Goal: Transaction & Acquisition: Purchase product/service

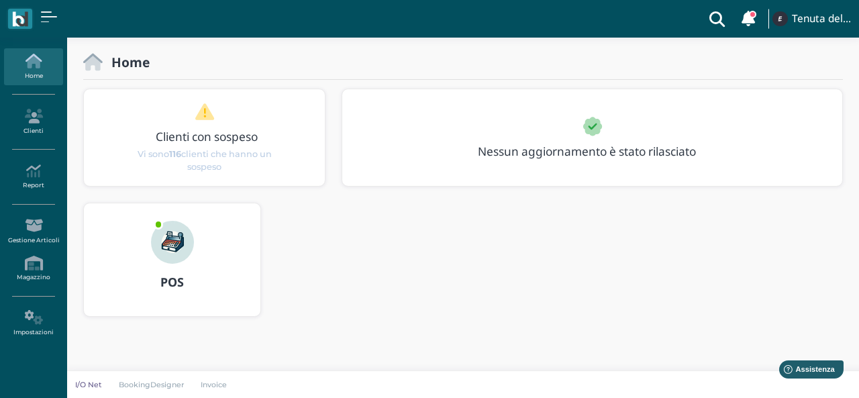
click at [156, 257] on div at bounding box center [172, 233] width 64 height 60
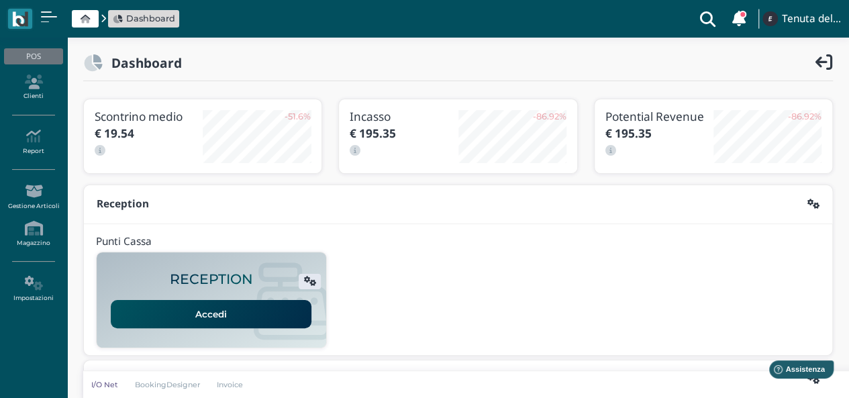
scroll to position [336, 0]
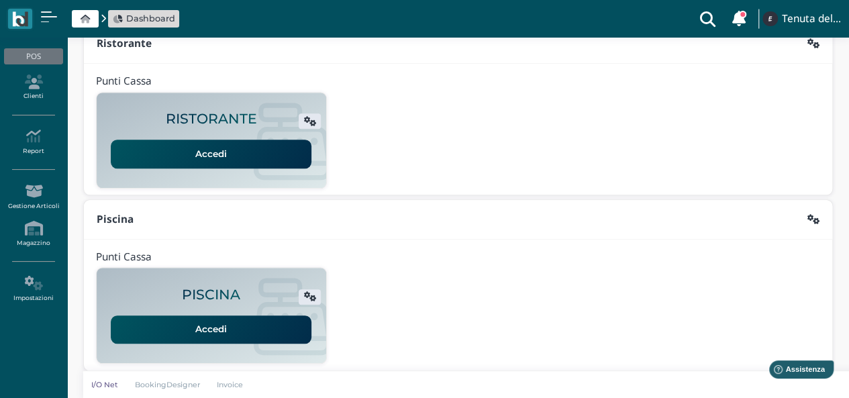
click at [200, 325] on link "Accedi" at bounding box center [211, 330] width 201 height 28
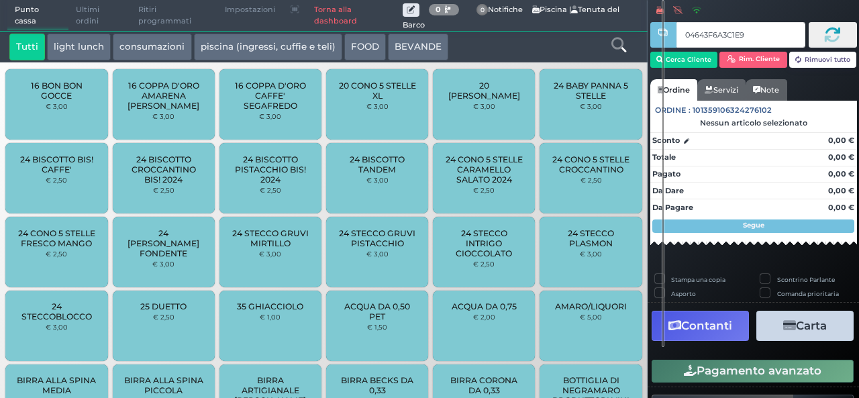
type input "04643F6A3C1E90"
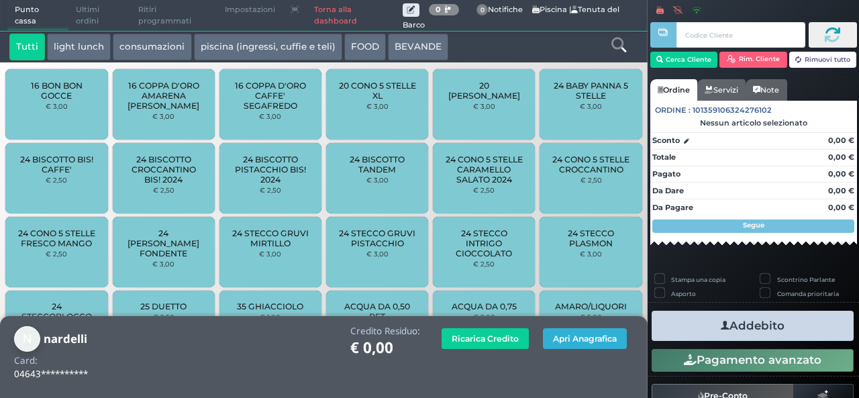
click at [591, 339] on button "Apri Anagrafica" at bounding box center [585, 338] width 84 height 21
click at [324, 9] on link "Torna alla dashboard" at bounding box center [355, 16] width 96 height 30
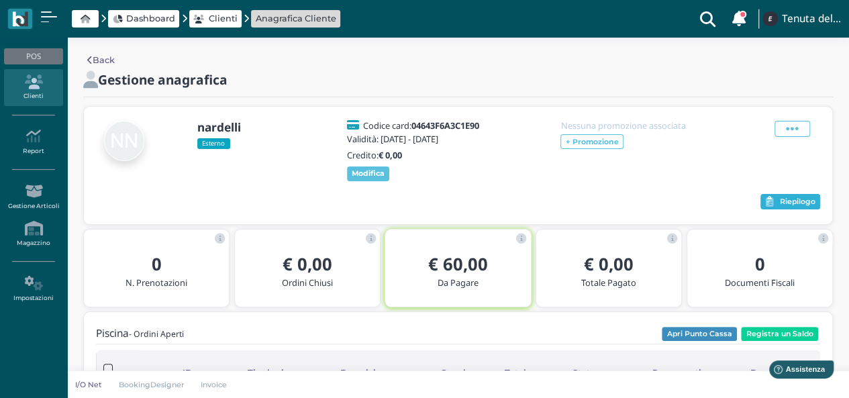
click at [787, 199] on span "Riepilogo" at bounding box center [798, 201] width 36 height 9
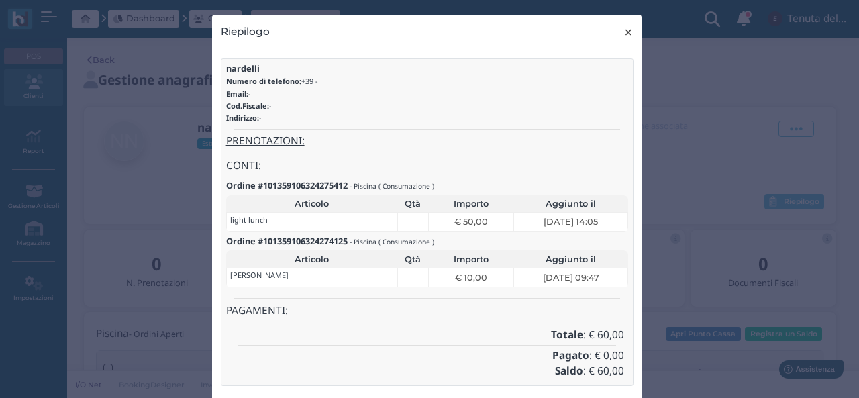
click at [617, 34] on button "× close" at bounding box center [629, 32] width 28 height 34
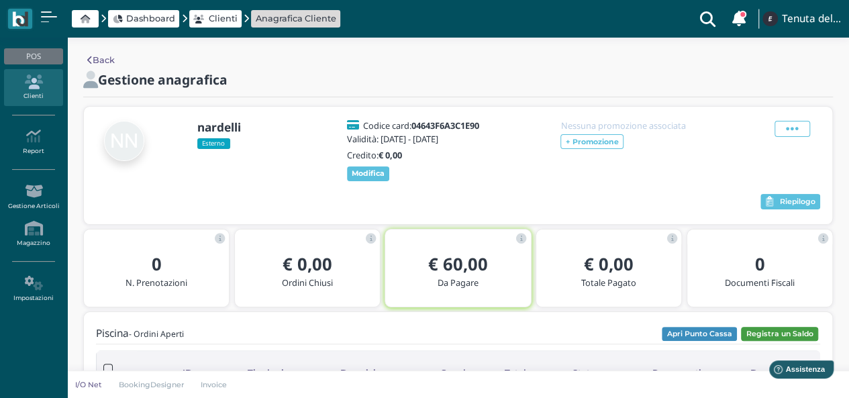
click at [797, 330] on button "Registra un Saldo" at bounding box center [779, 334] width 77 height 15
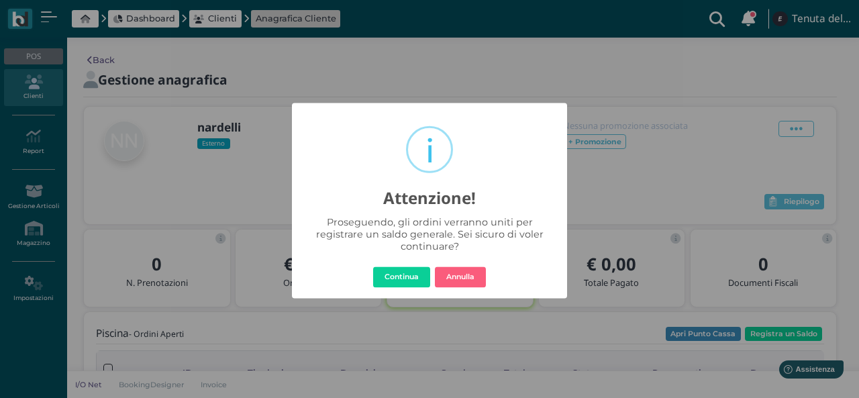
click at [391, 289] on div "× i Attenzione! Proseguendo, gli ordini verranno uniti per registrare un saldo …" at bounding box center [429, 201] width 275 height 196
click at [397, 281] on button "Continua" at bounding box center [401, 277] width 57 height 21
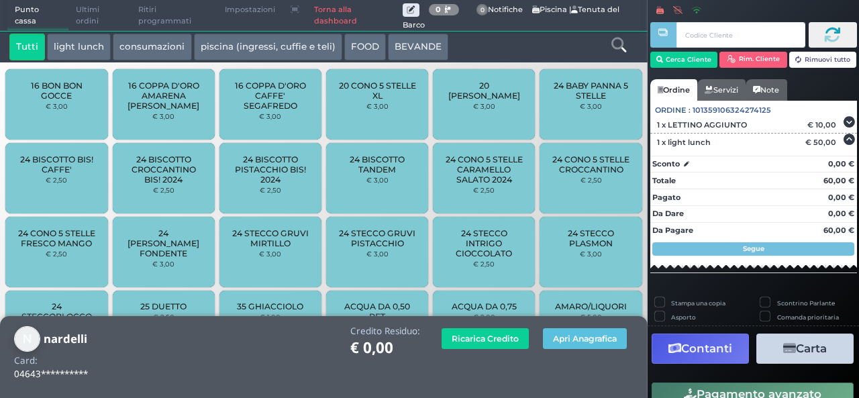
click at [323, 13] on link "Torna alla dashboard" at bounding box center [355, 16] width 96 height 30
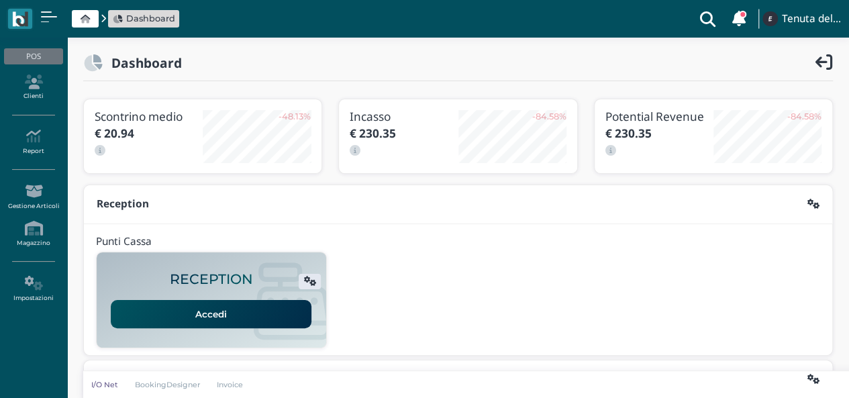
click at [34, 97] on link "Clienti" at bounding box center [33, 87] width 58 height 37
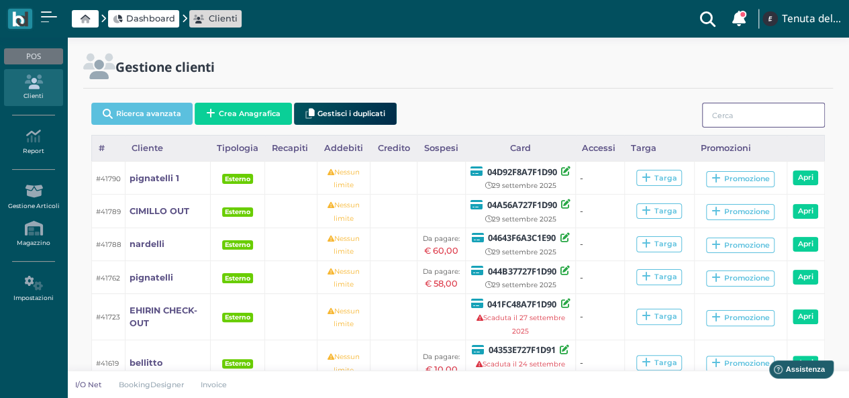
click at [752, 116] on input "search" at bounding box center [763, 115] width 123 height 25
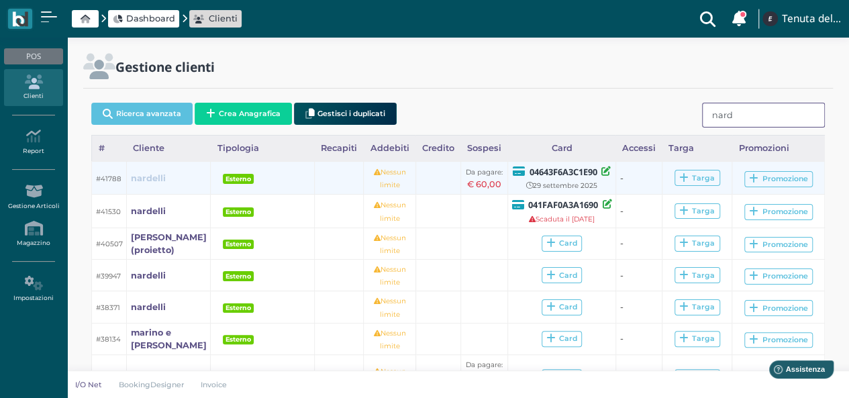
type input "nard"
click at [155, 181] on b "nardelli" at bounding box center [148, 178] width 35 height 10
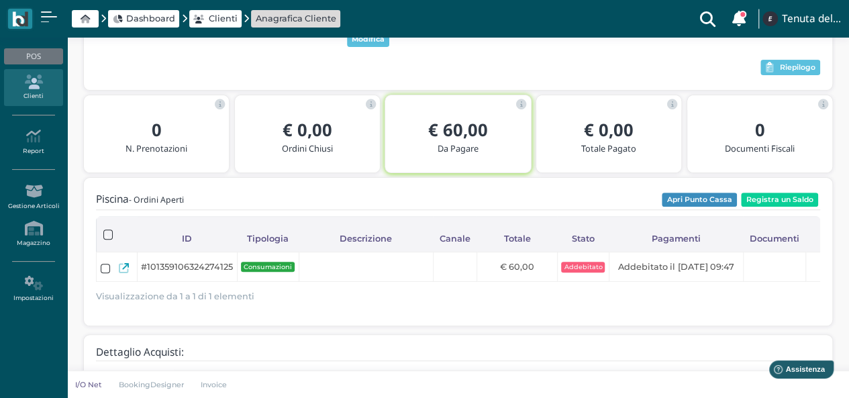
scroll to position [67, 0]
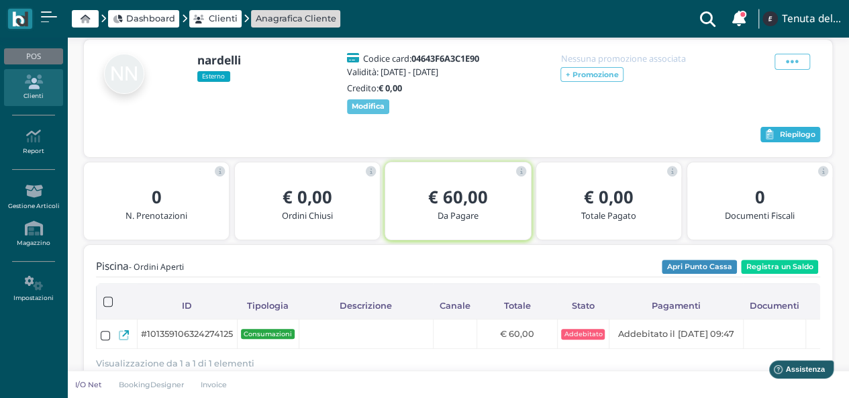
click at [789, 138] on span "Riepilogo" at bounding box center [798, 134] width 36 height 9
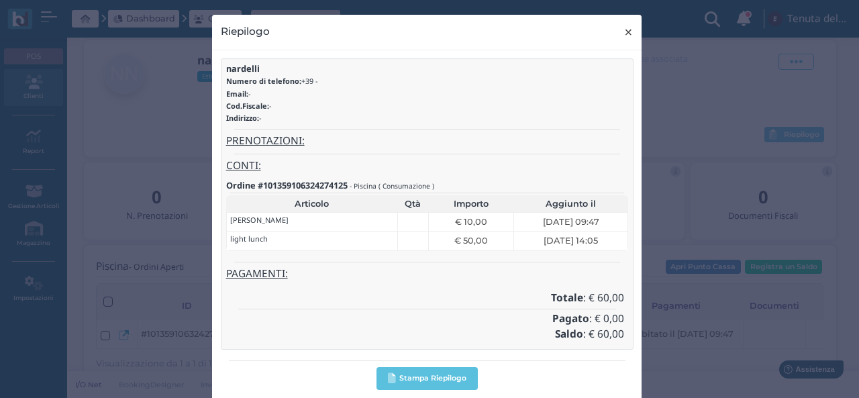
click at [624, 33] on span "×" at bounding box center [629, 31] width 10 height 17
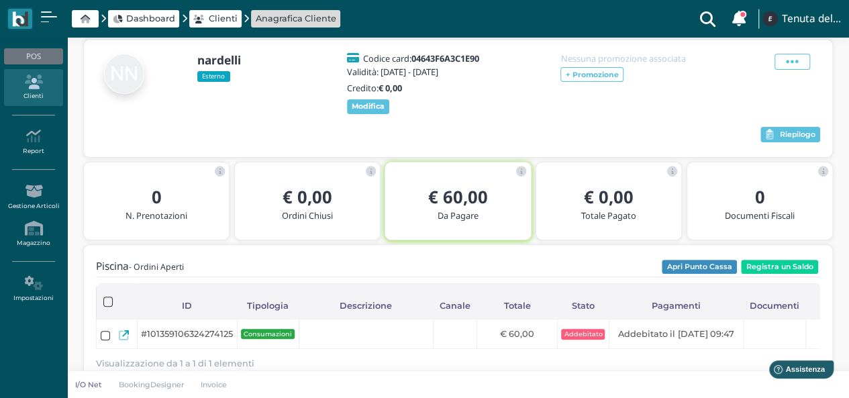
click at [26, 94] on link "Clienti" at bounding box center [33, 87] width 58 height 37
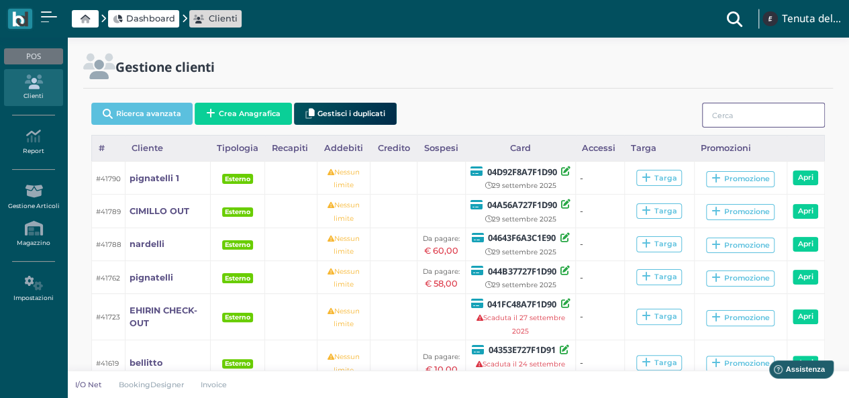
click at [738, 116] on input "search" at bounding box center [763, 115] width 123 height 25
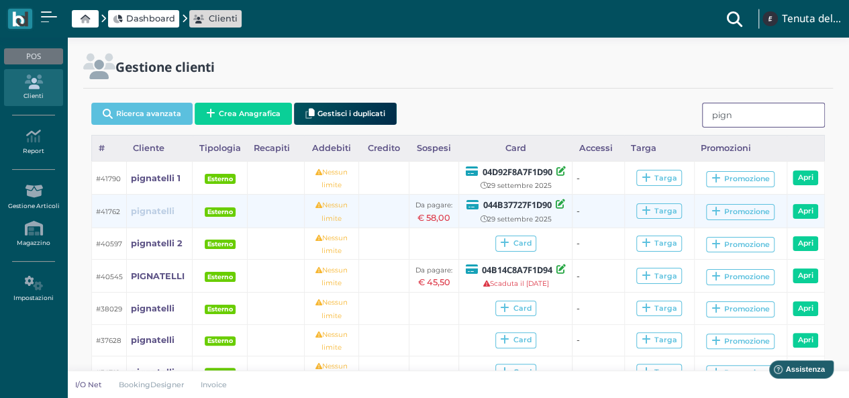
type input "pign"
click at [152, 213] on b "pignatelli" at bounding box center [153, 211] width 44 height 10
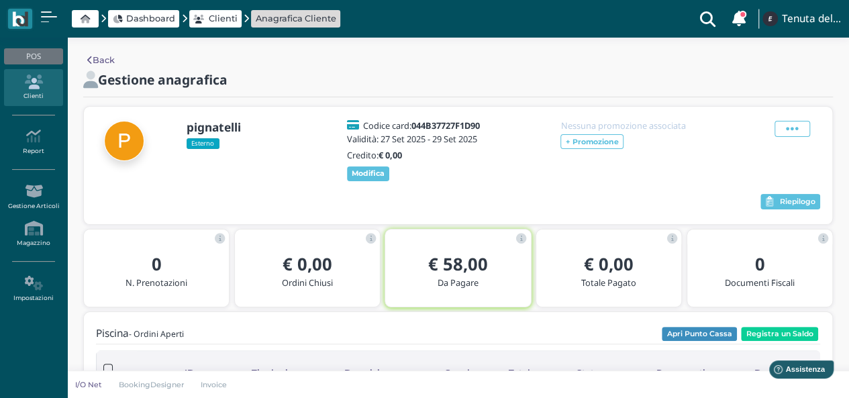
scroll to position [134, 0]
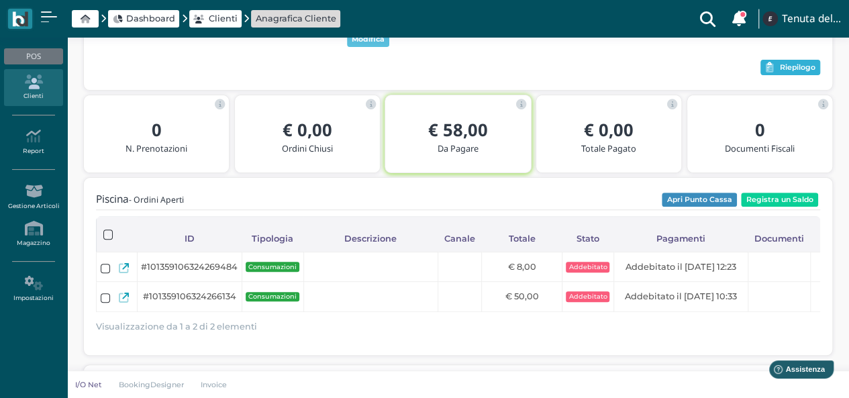
click at [783, 68] on span "Riepilogo" at bounding box center [798, 67] width 36 height 9
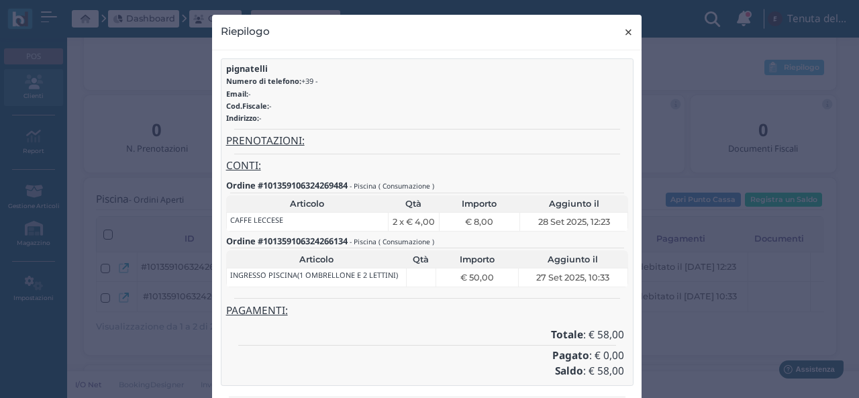
click at [624, 35] on span "×" at bounding box center [629, 31] width 10 height 17
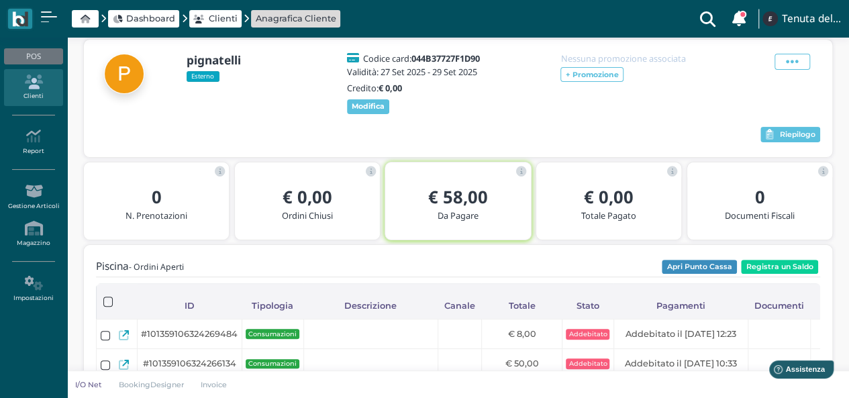
scroll to position [0, 0]
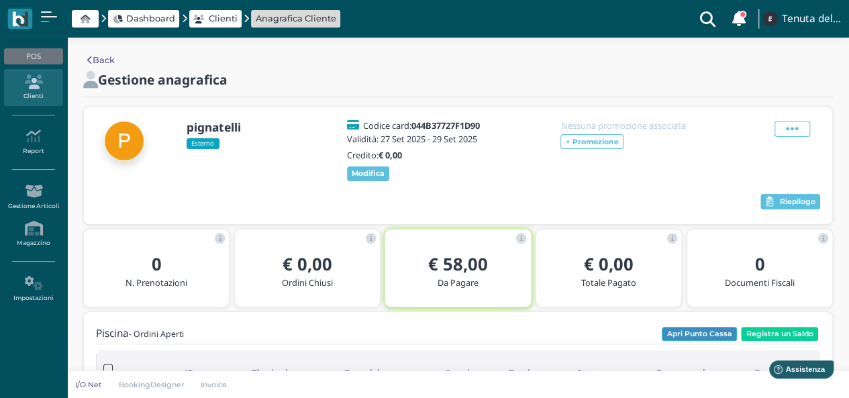
click at [691, 332] on button "Apri Punto Cassa" at bounding box center [699, 334] width 75 height 15
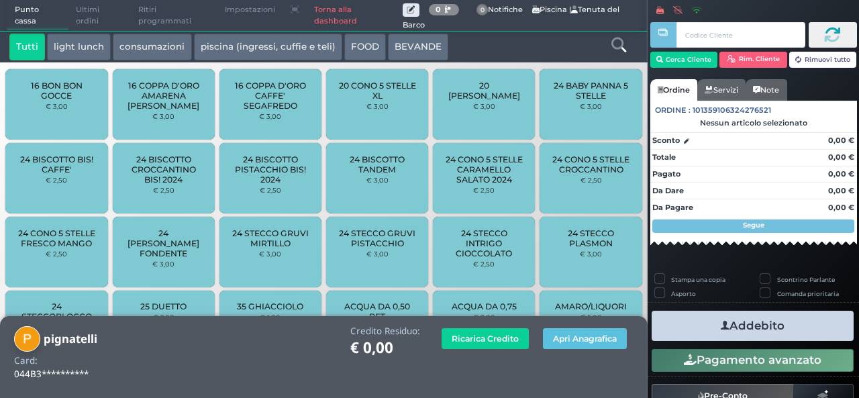
click at [622, 54] on div at bounding box center [619, 47] width 54 height 27
click at [97, 54] on button "light lunch" at bounding box center [79, 47] width 64 height 27
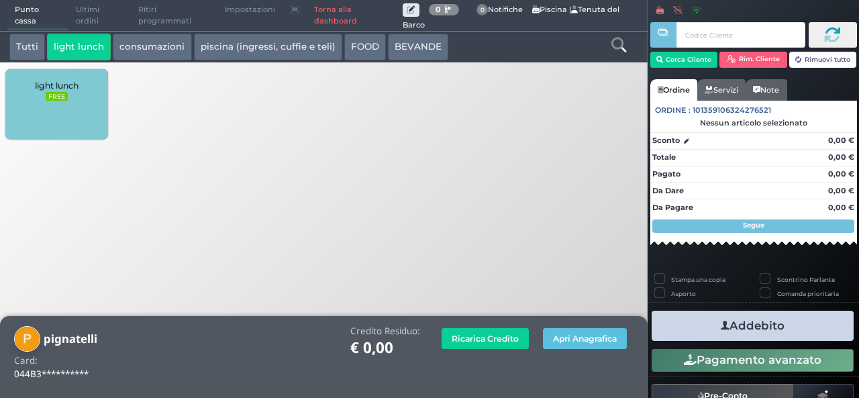
click at [82, 113] on div "light lunch FREE" at bounding box center [56, 104] width 102 height 70
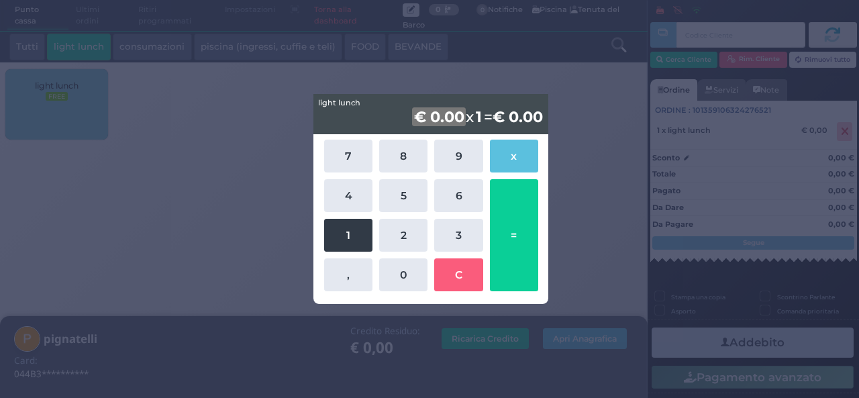
click at [346, 241] on button "1" at bounding box center [348, 235] width 48 height 33
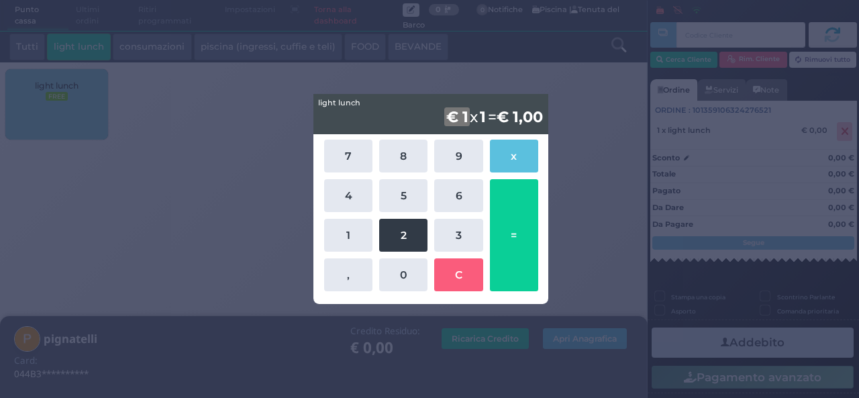
click at [408, 239] on button "2" at bounding box center [403, 235] width 48 height 33
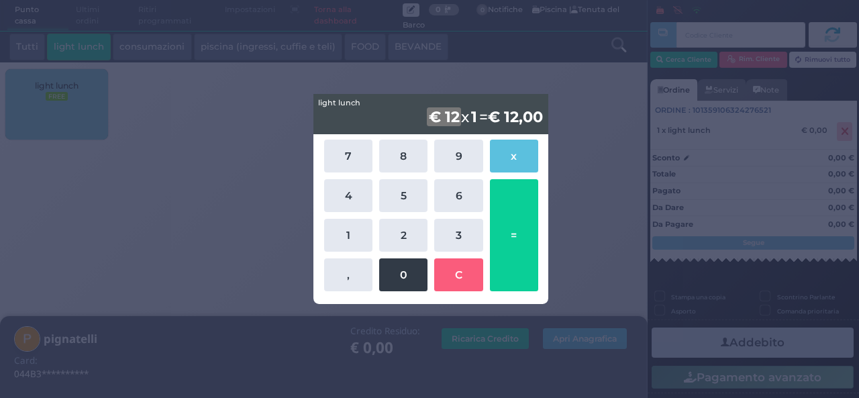
click at [411, 277] on button "0" at bounding box center [403, 274] width 48 height 33
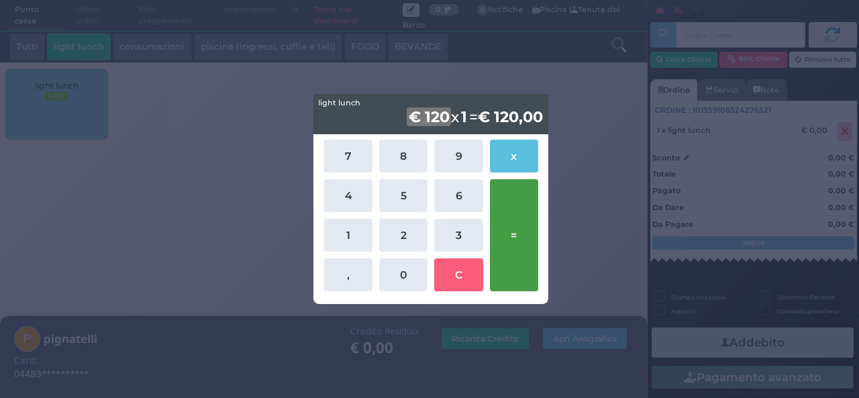
click at [521, 220] on button "=" at bounding box center [514, 235] width 48 height 112
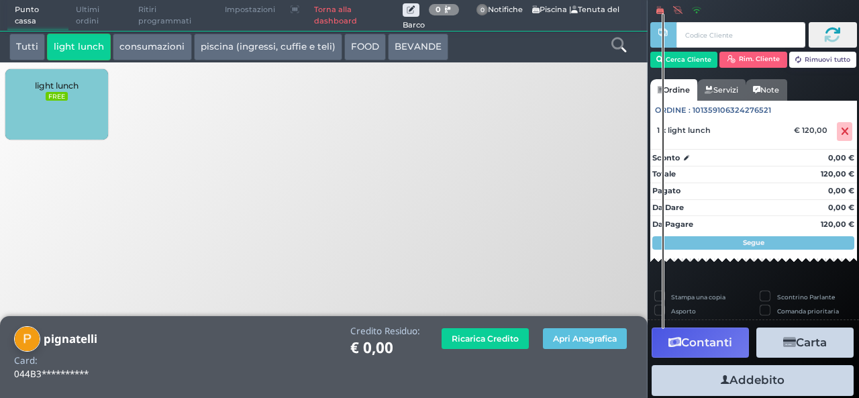
scroll to position [77, 0]
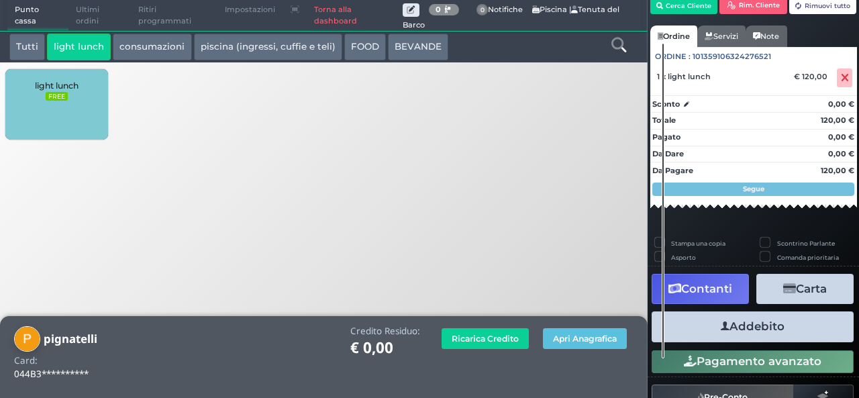
click at [777, 323] on button "Addebito" at bounding box center [753, 326] width 202 height 30
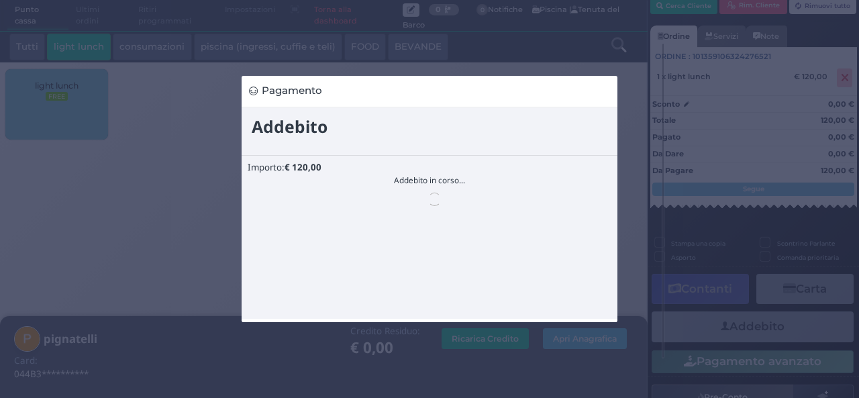
scroll to position [0, 0]
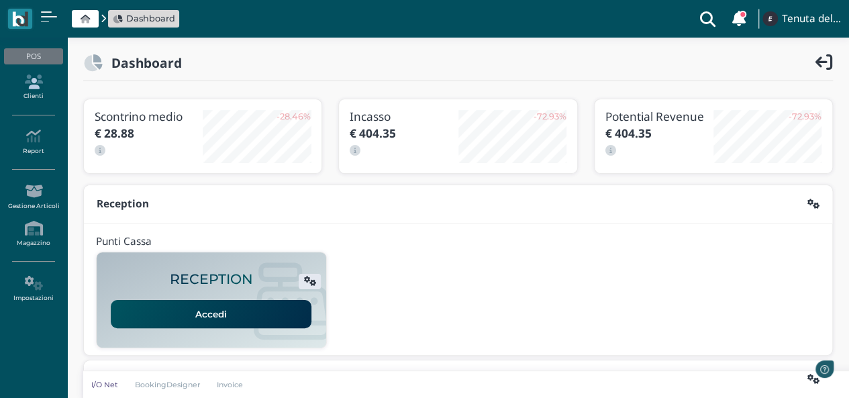
click at [38, 93] on link "Clienti" at bounding box center [33, 87] width 58 height 37
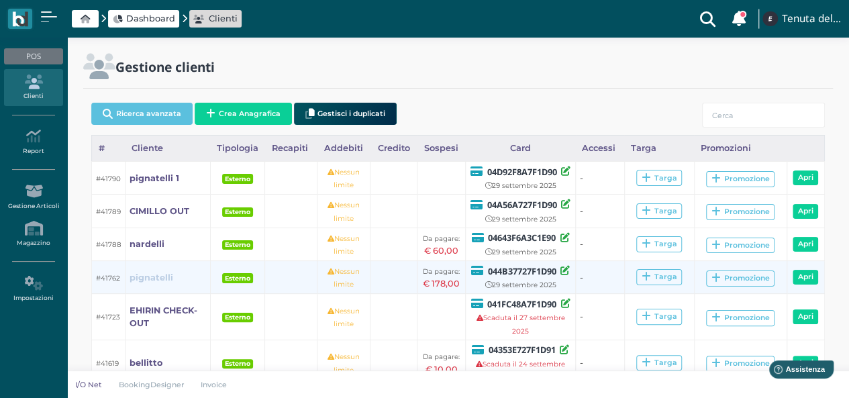
click at [145, 279] on b "pignatelli" at bounding box center [152, 278] width 44 height 10
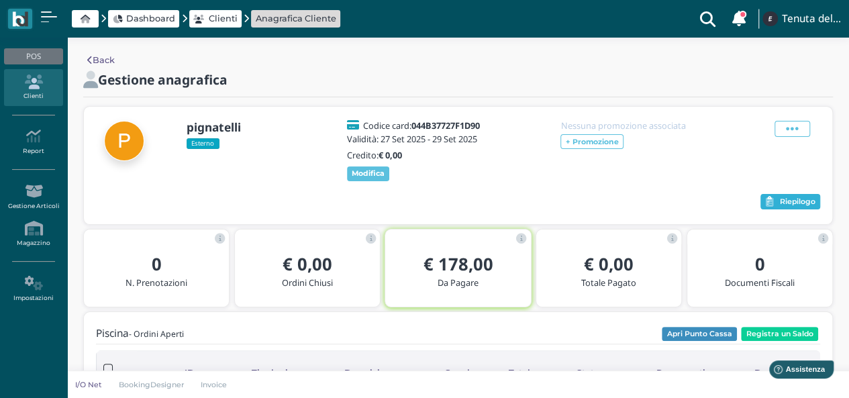
click at [811, 207] on button "Riepilogo" at bounding box center [791, 202] width 60 height 16
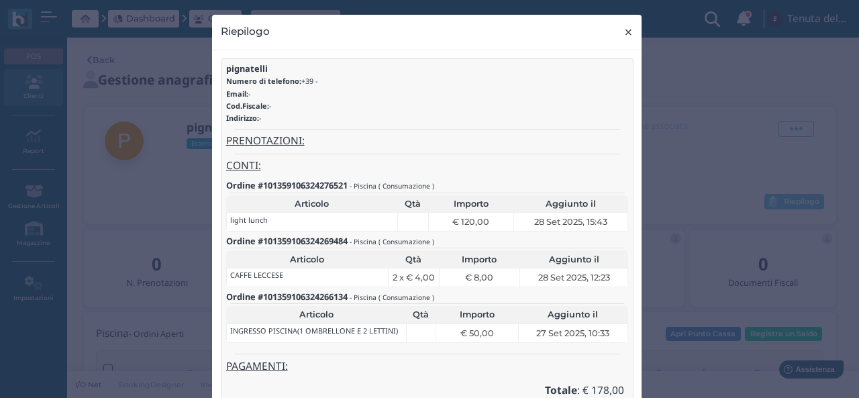
click at [627, 29] on span "×" at bounding box center [629, 31] width 10 height 17
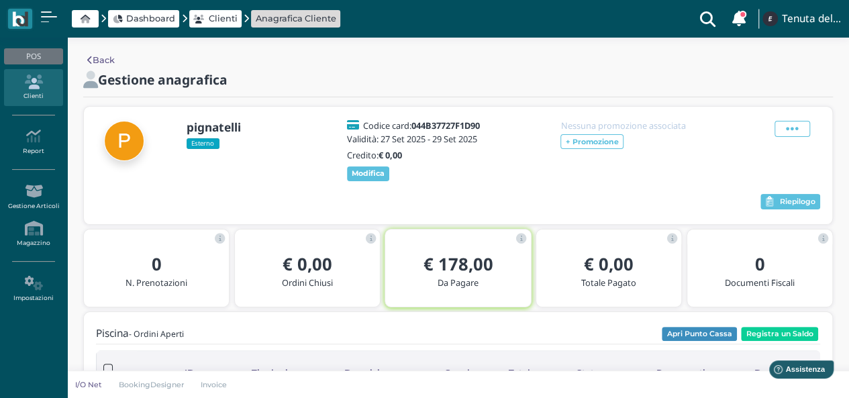
click at [627, 29] on div "Dashboard Clienti Anagrafica Cliente Clienti con sospeso Vi sono 116 clienti ch…" at bounding box center [424, 19] width 833 height 38
